Goal: Complete application form

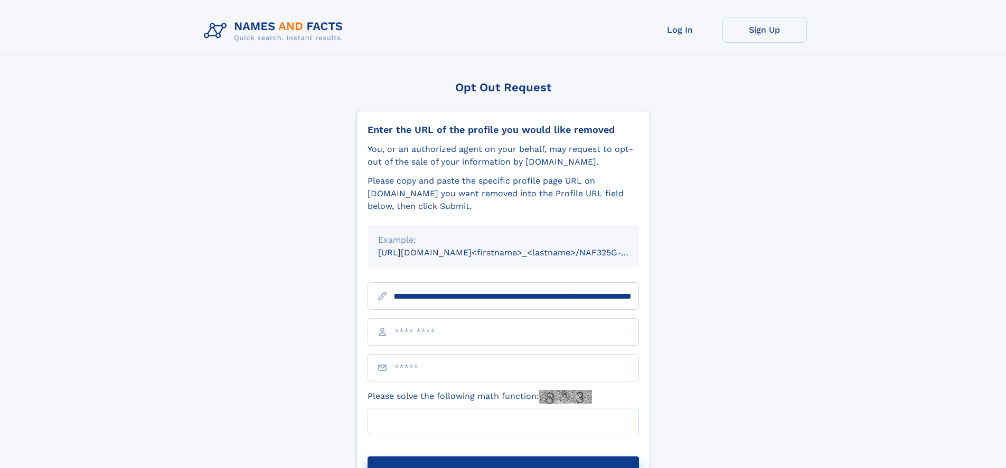
scroll to position [0, 121]
type input "**********"
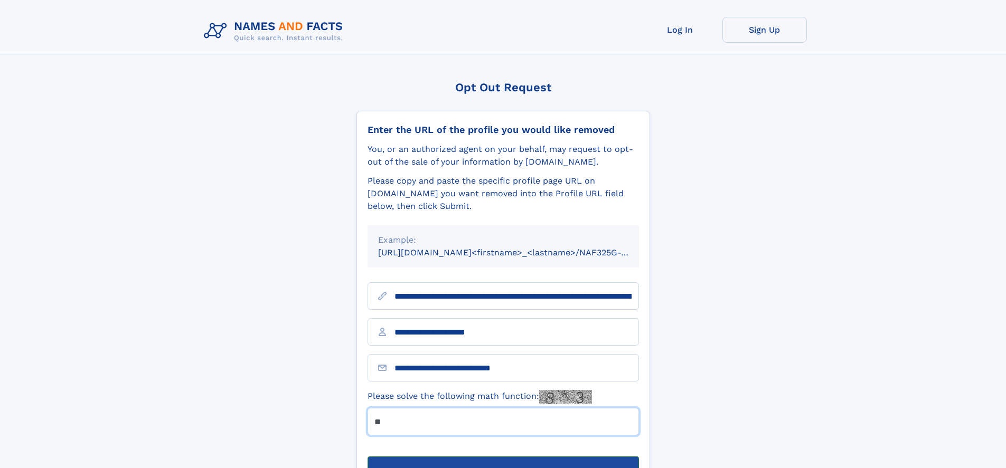
type input "**"
click at [503, 457] on button "Submit Opt Out Request" at bounding box center [502, 474] width 271 height 34
